Goal: Information Seeking & Learning: Learn about a topic

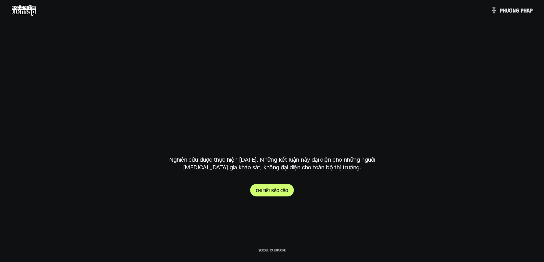
scroll to position [2027, 0]
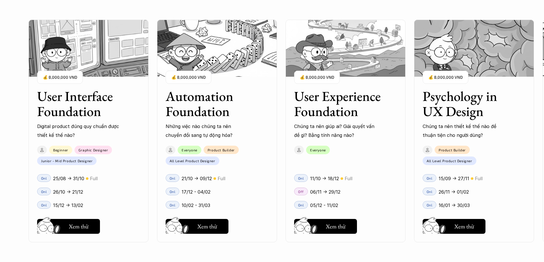
scroll to position [542, 0]
click at [202, 68] on img at bounding box center [217, 48] width 120 height 57
click at [196, 229] on button "Hay thôi Xem thử" at bounding box center [196, 226] width 63 height 15
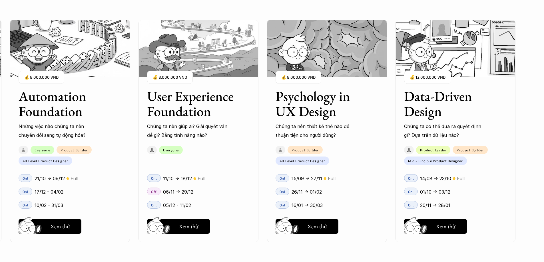
scroll to position [713, 0]
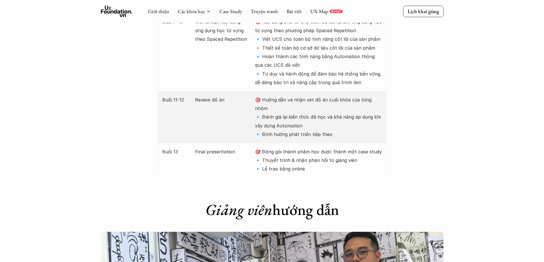
scroll to position [1084, 0]
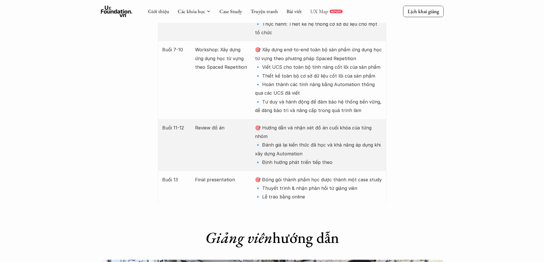
click at [314, 11] on link "UX Map" at bounding box center [319, 11] width 18 height 7
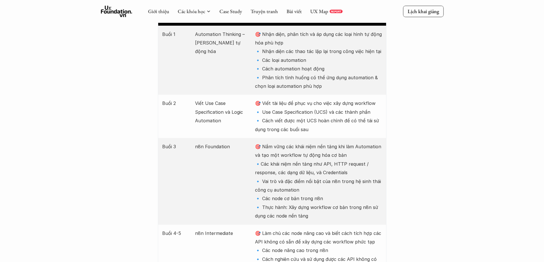
scroll to position [685, 0]
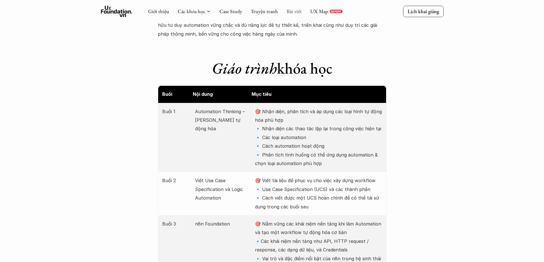
click at [289, 9] on link "Bài viết" at bounding box center [293, 11] width 15 height 7
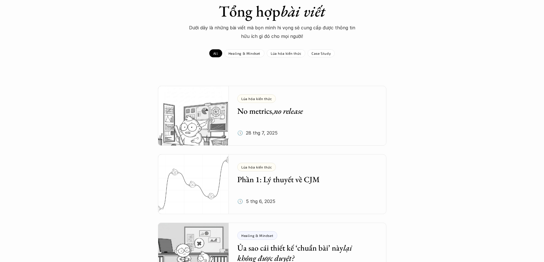
scroll to position [57, 0]
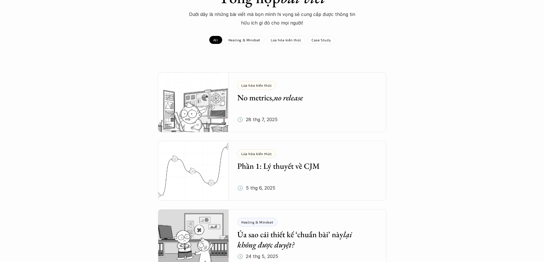
click at [207, 161] on img at bounding box center [193, 171] width 71 height 60
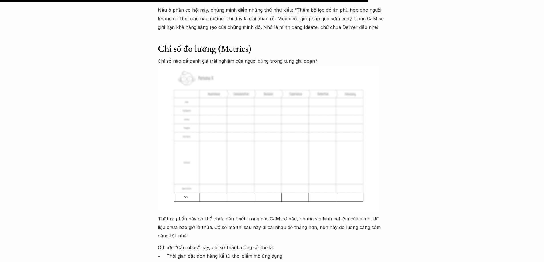
scroll to position [2939, 0]
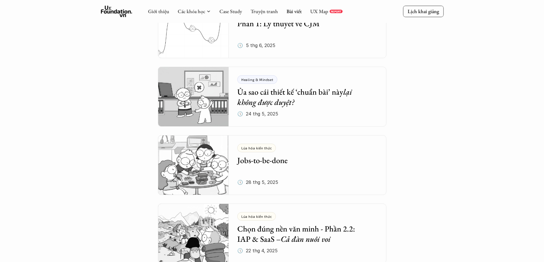
scroll to position [57, 0]
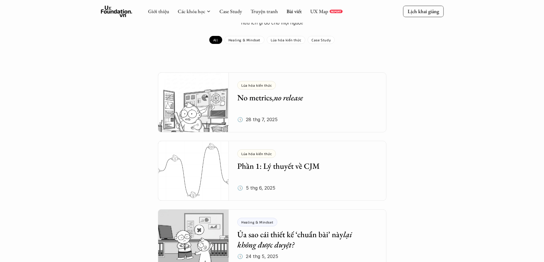
click at [184, 91] on img at bounding box center [193, 102] width 71 height 60
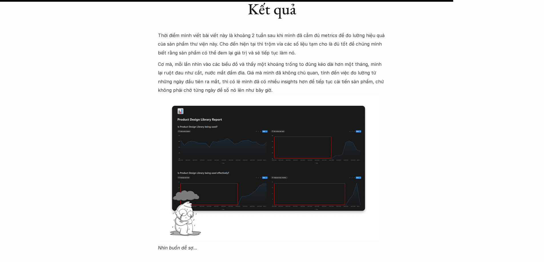
scroll to position [1541, 0]
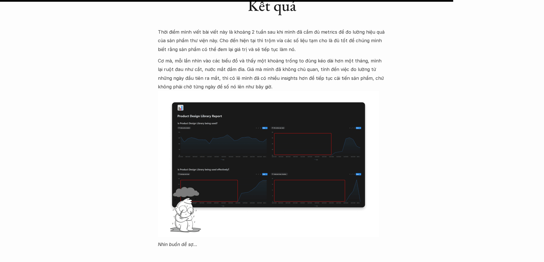
scroll to position [57, 0]
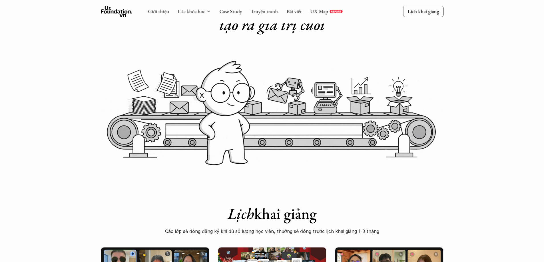
scroll to position [685, 0]
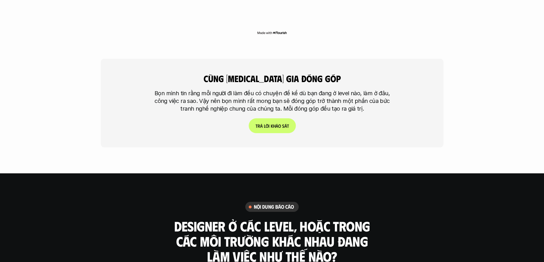
scroll to position [1769, 0]
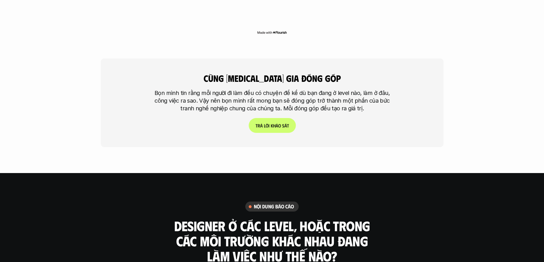
click at [284, 123] on p "T r ả l ờ i k h ả o s á t" at bounding box center [271, 125] width 33 height 5
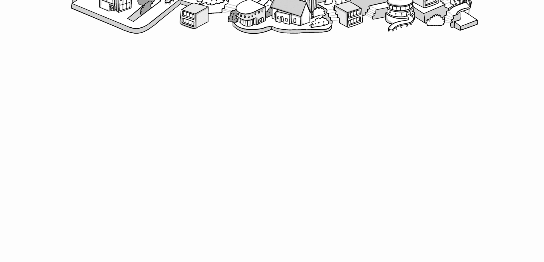
scroll to position [352, 0]
